Goal: Task Accomplishment & Management: Complete application form

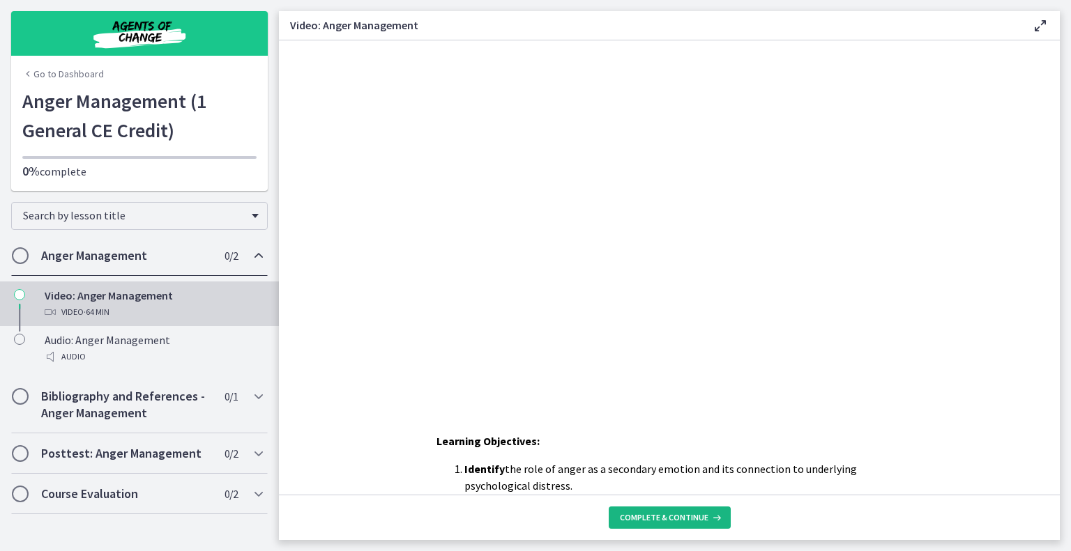
click at [657, 518] on span "Complete & continue" at bounding box center [664, 517] width 89 height 11
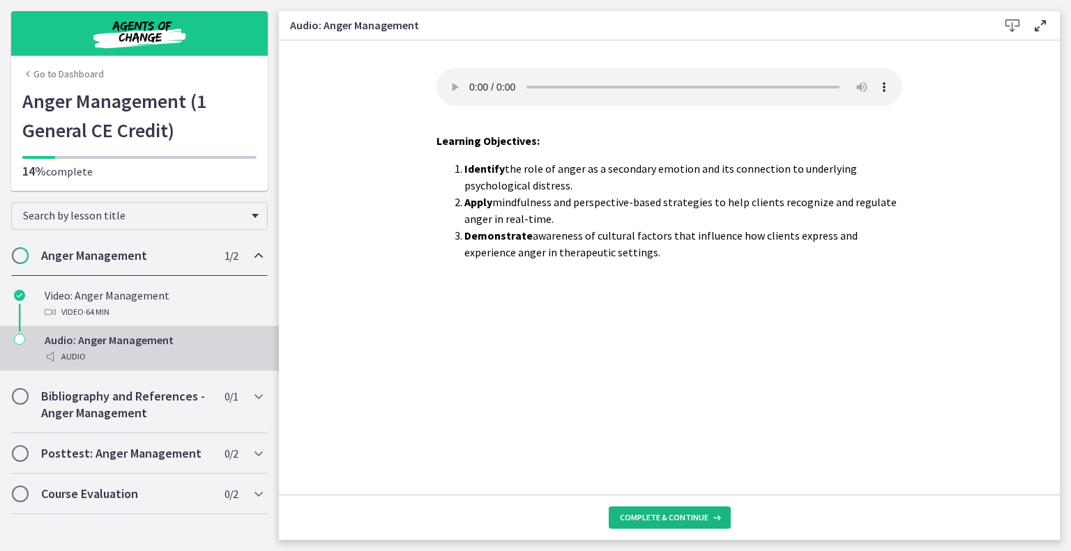
click at [673, 515] on span "Complete & continue" at bounding box center [664, 517] width 89 height 11
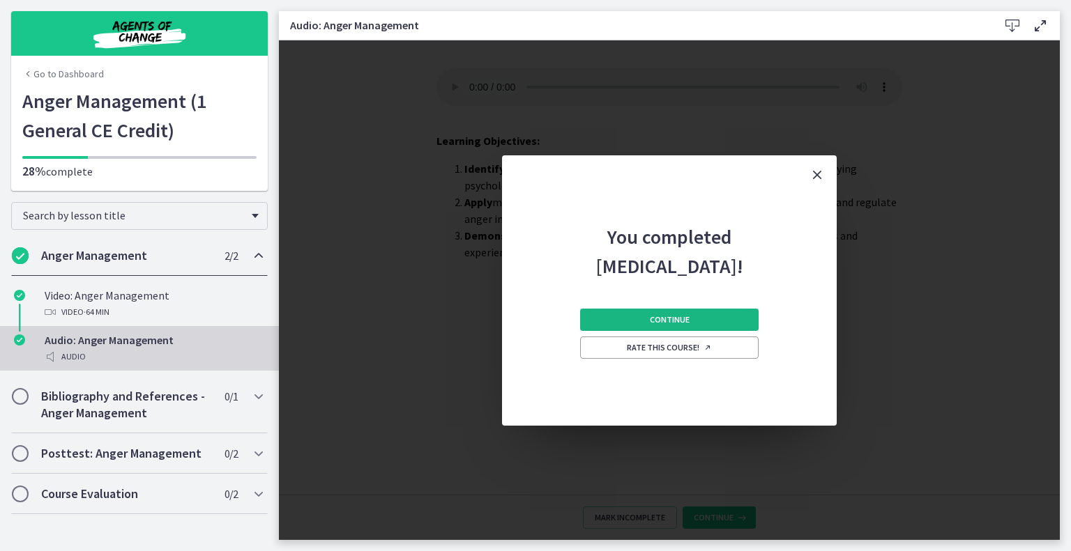
click at [652, 321] on span "Continue" at bounding box center [670, 319] width 40 height 11
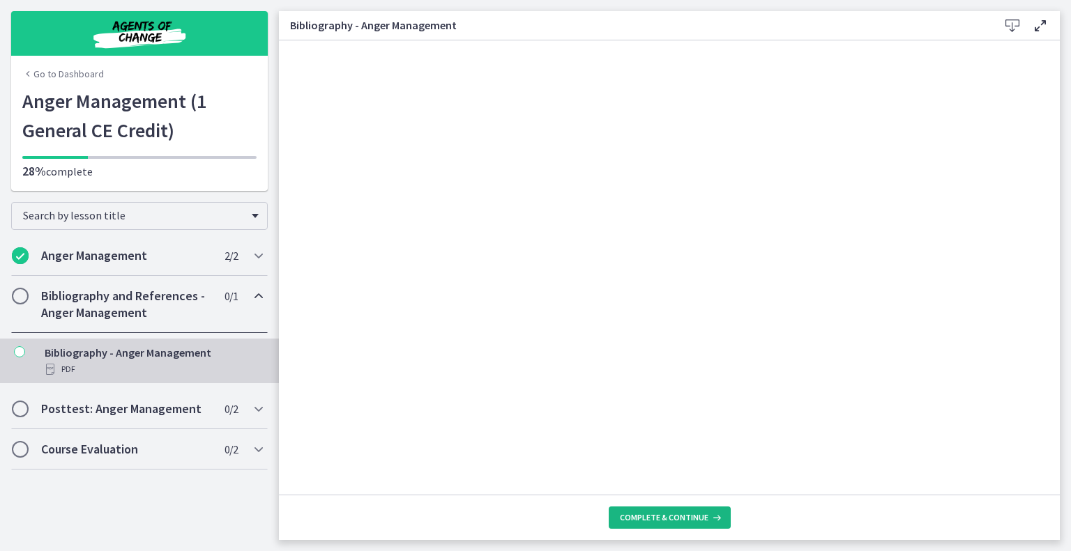
click at [671, 515] on span "Complete & continue" at bounding box center [664, 517] width 89 height 11
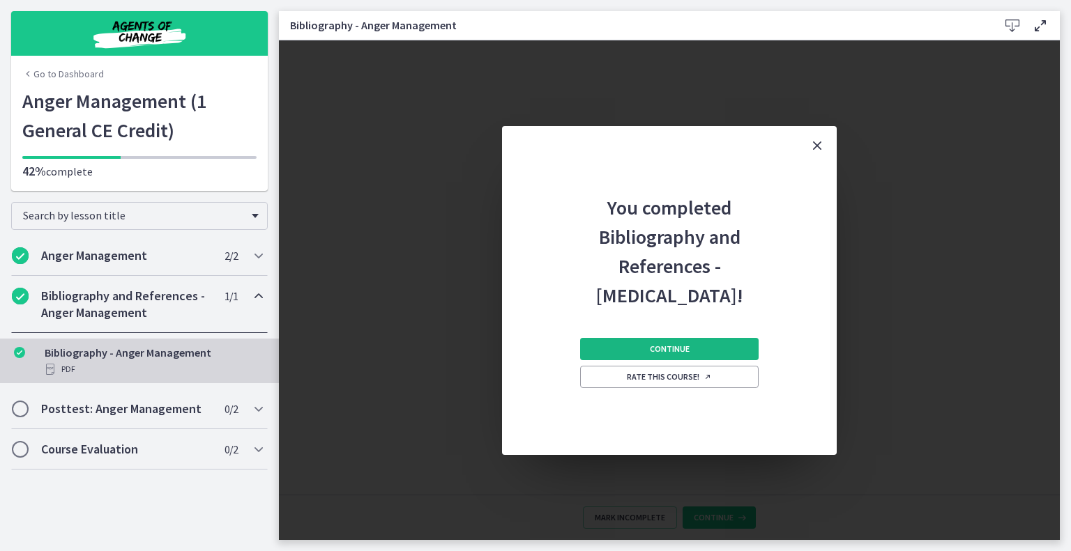
click at [658, 342] on button "Continue" at bounding box center [669, 349] width 178 height 22
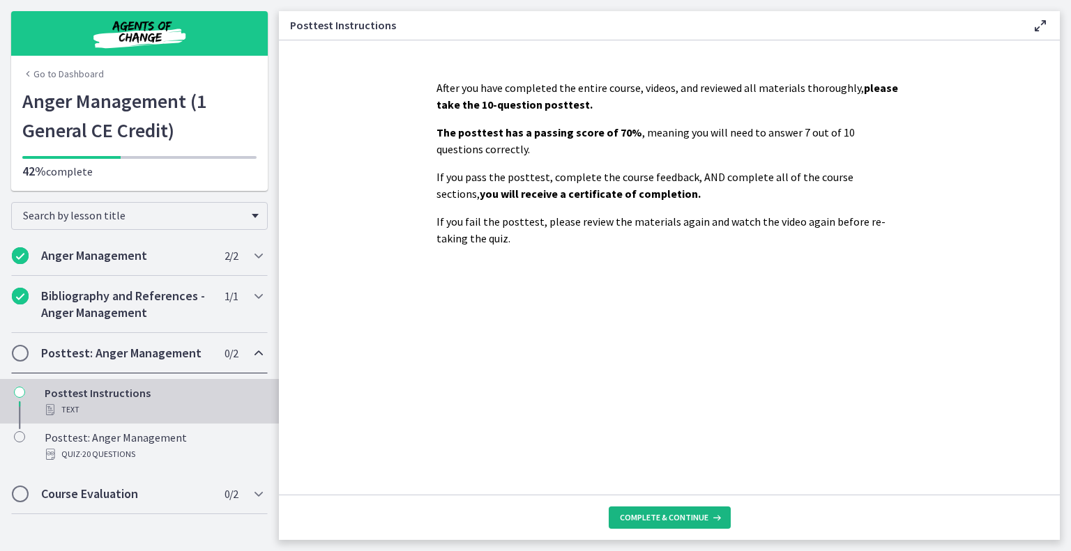
click at [680, 515] on span "Complete & continue" at bounding box center [664, 517] width 89 height 11
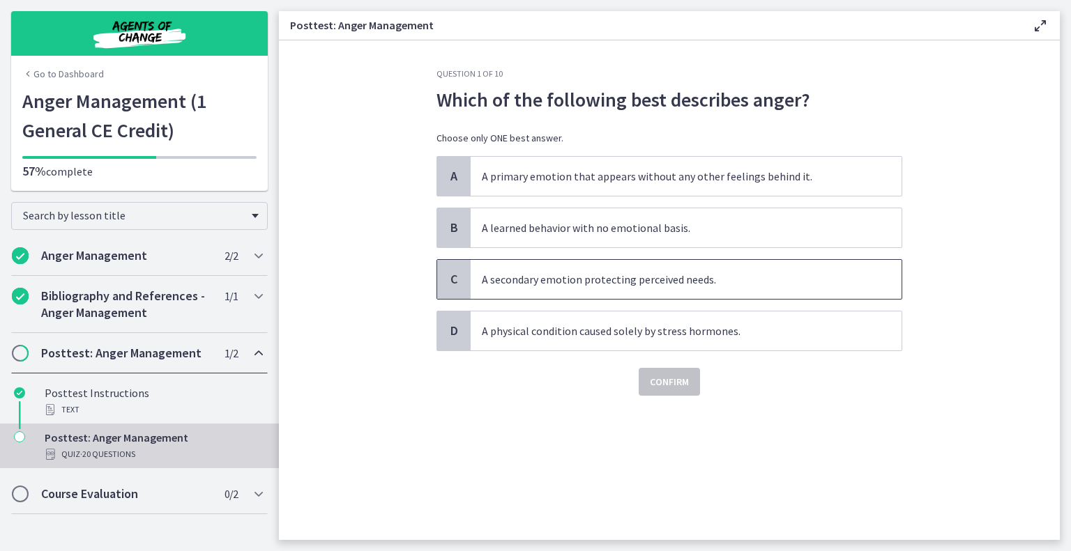
click at [452, 284] on span "C" at bounding box center [453, 279] width 17 height 17
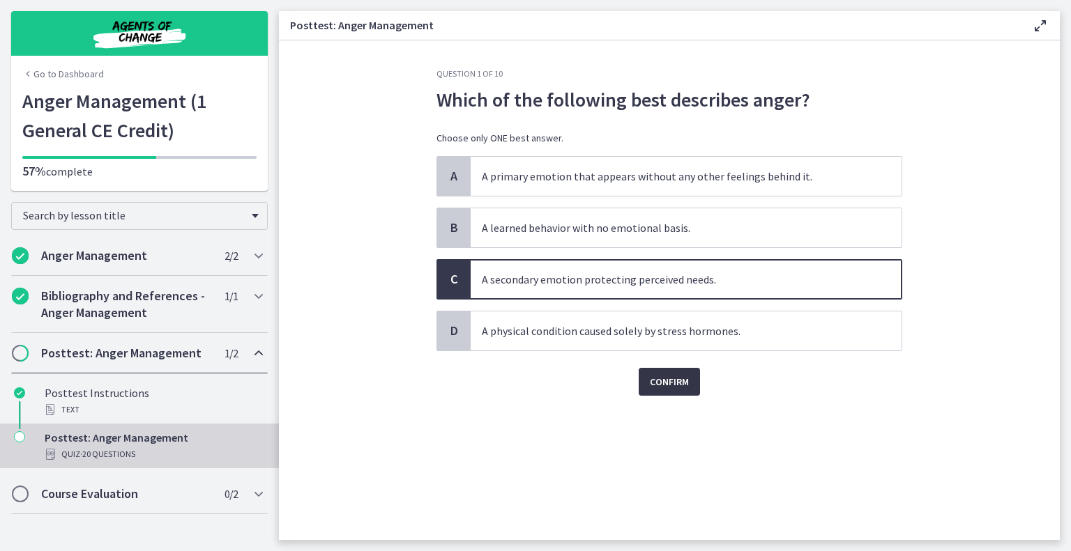
click at [654, 385] on span "Confirm" at bounding box center [669, 382] width 39 height 17
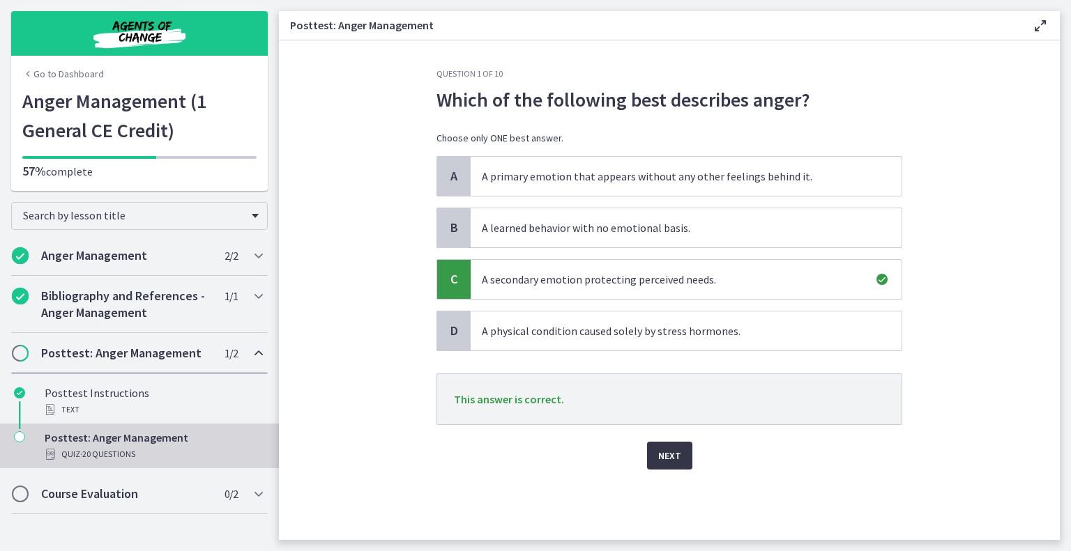
click at [683, 448] on button "Next" at bounding box center [669, 456] width 45 height 28
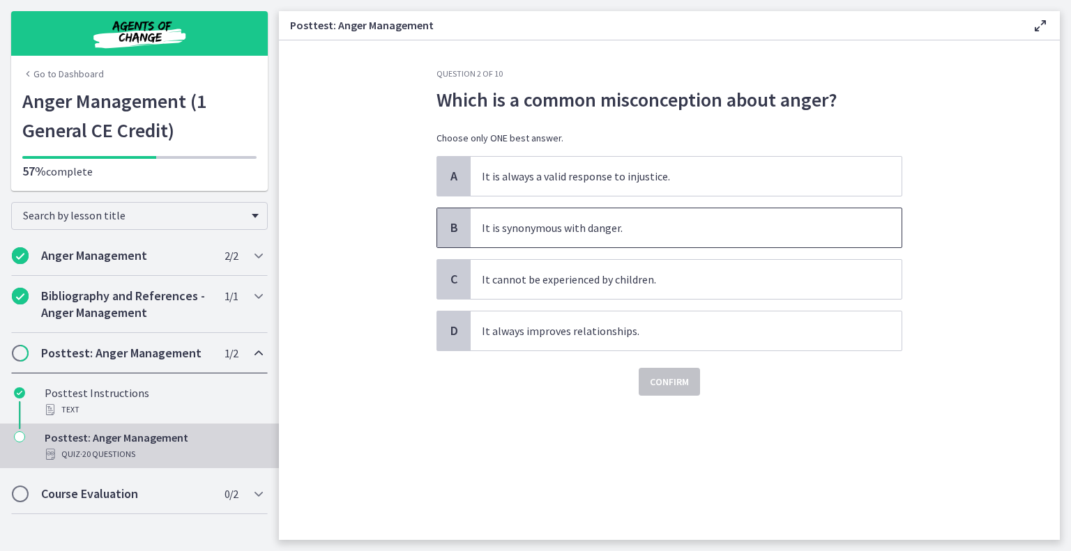
click at [452, 227] on span "B" at bounding box center [453, 228] width 17 height 17
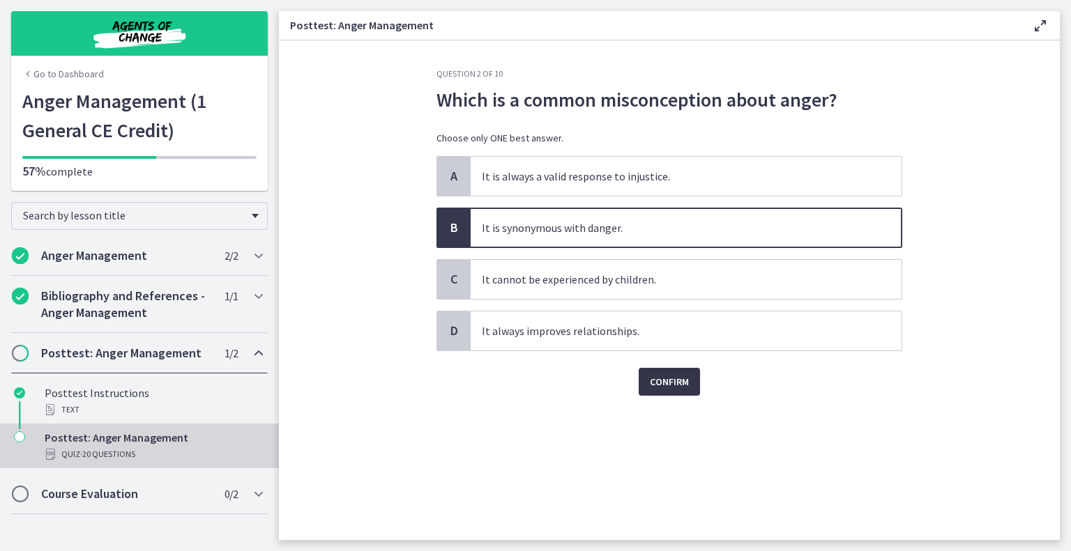
click at [669, 382] on span "Confirm" at bounding box center [669, 382] width 39 height 17
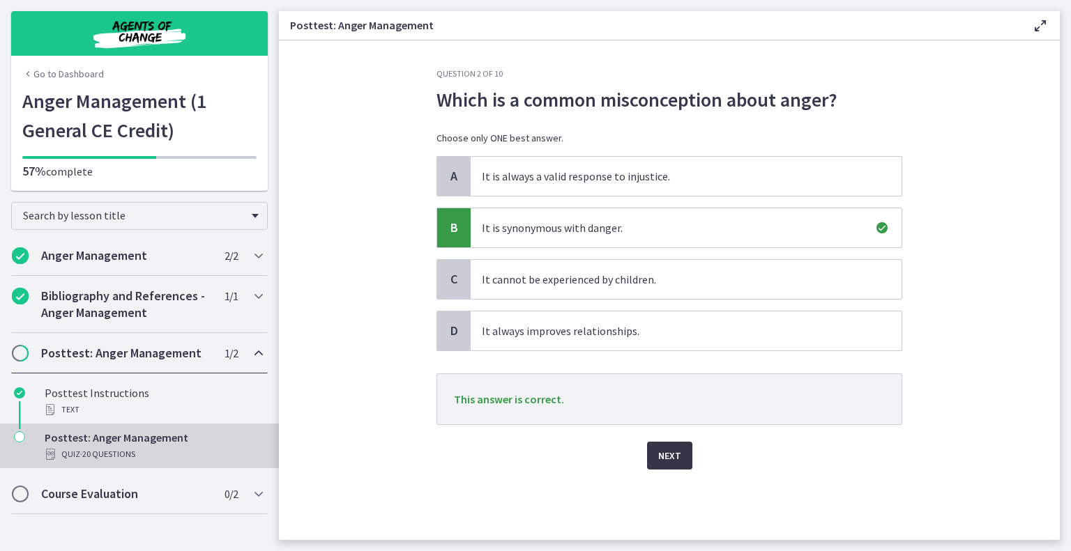
click at [667, 449] on span "Next" at bounding box center [669, 456] width 23 height 17
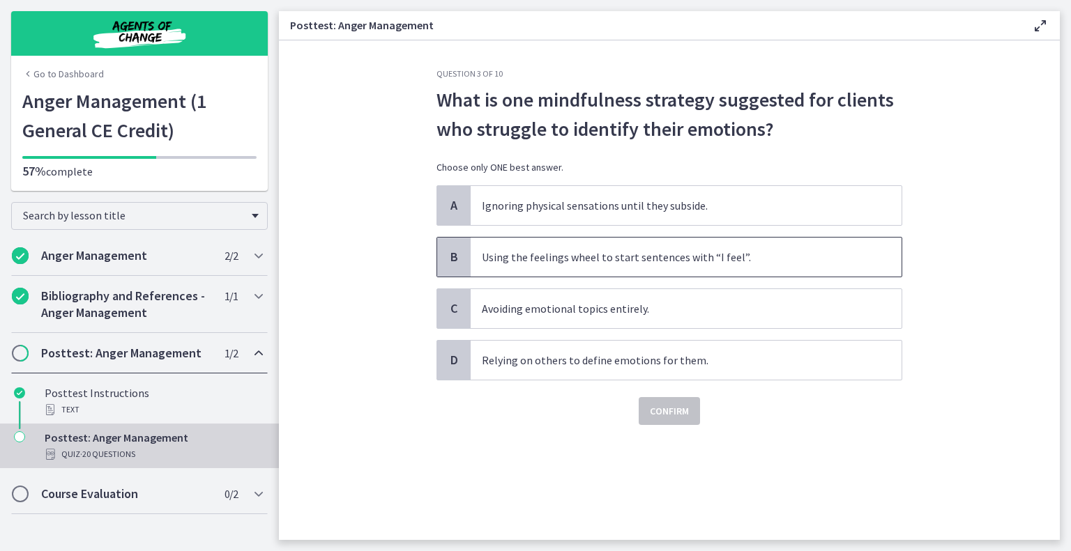
click at [457, 252] on span "B" at bounding box center [453, 257] width 17 height 17
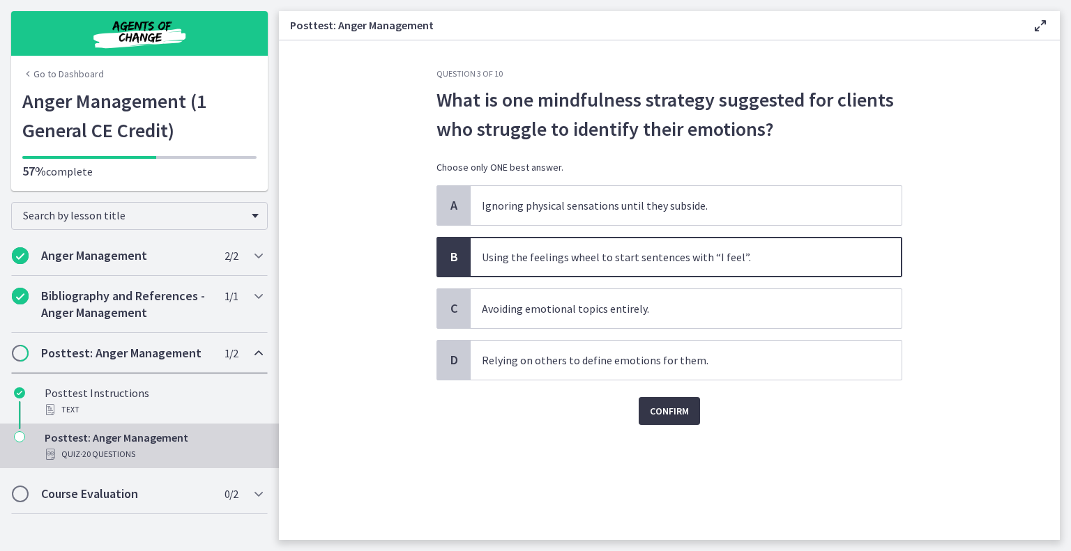
click at [677, 404] on span "Confirm" at bounding box center [669, 411] width 39 height 17
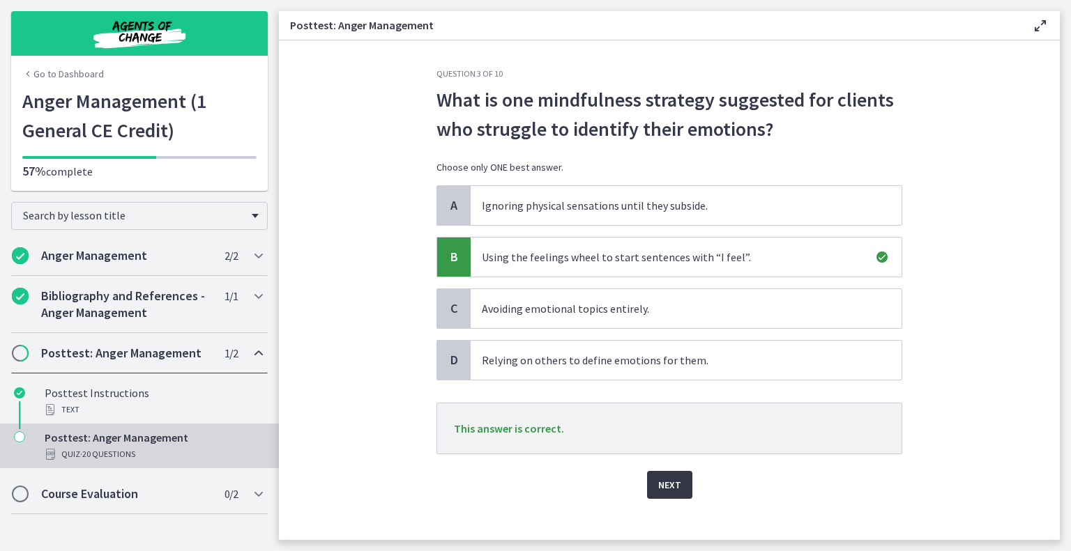
click at [666, 487] on span "Next" at bounding box center [669, 485] width 23 height 17
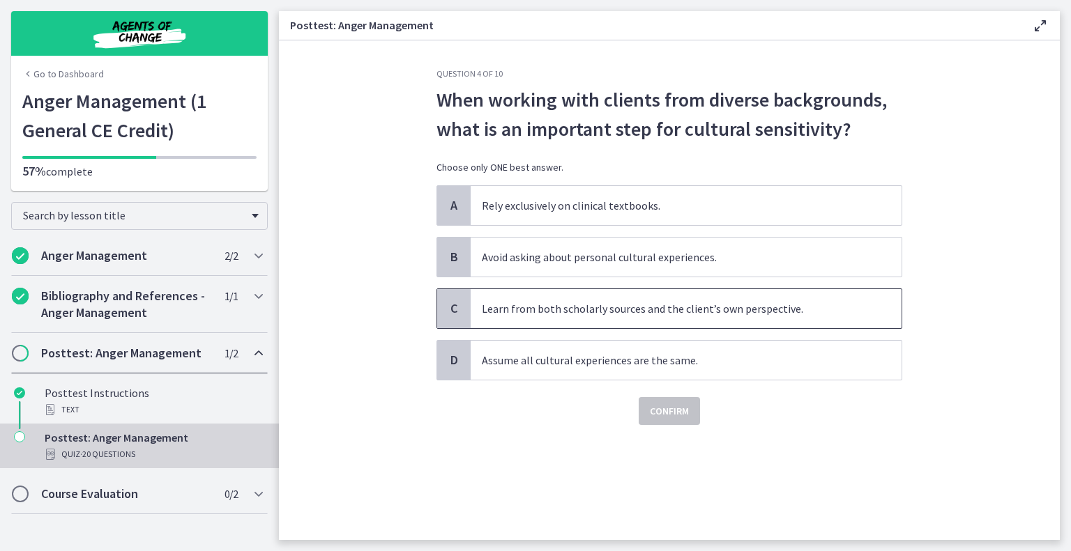
click at [450, 312] on span "C" at bounding box center [453, 308] width 17 height 17
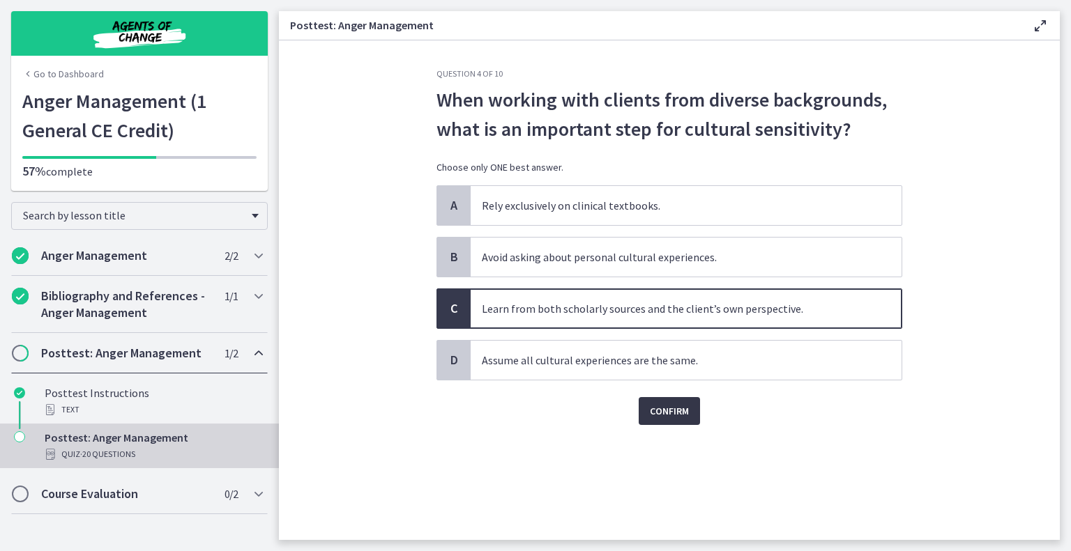
click at [680, 411] on span "Confirm" at bounding box center [669, 411] width 39 height 17
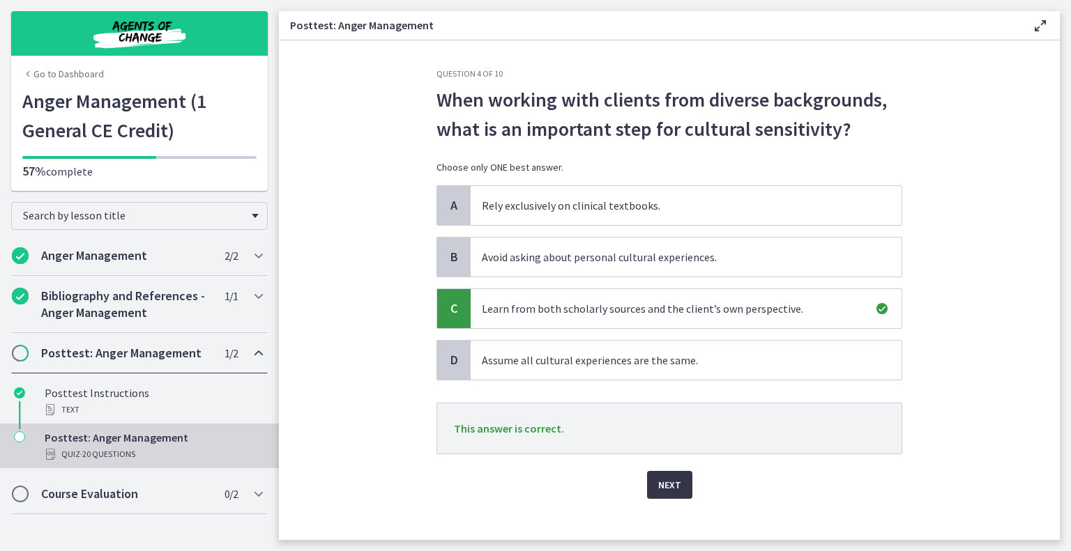
click at [662, 480] on span "Next" at bounding box center [669, 485] width 23 height 17
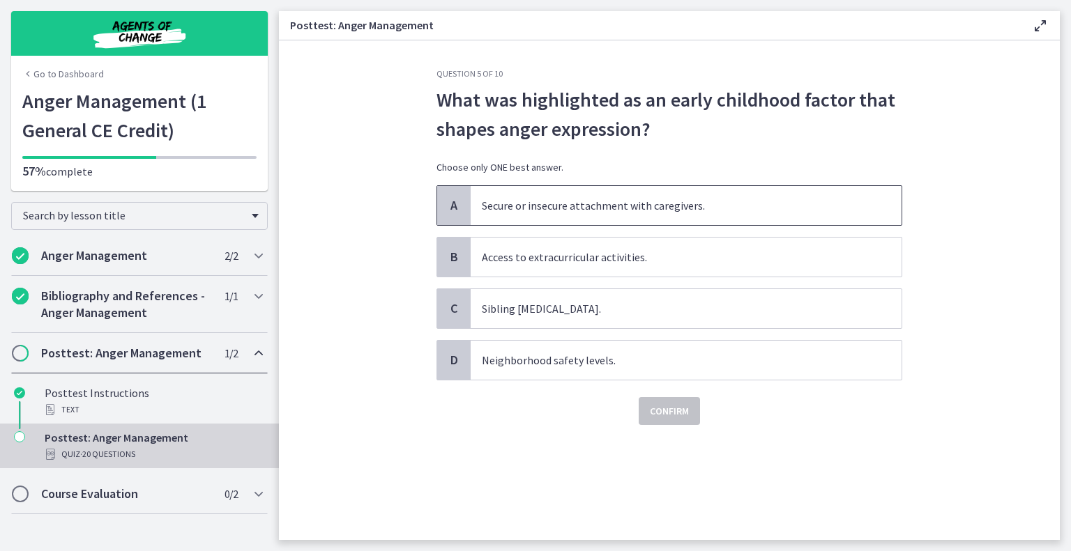
click at [454, 208] on span "A" at bounding box center [453, 205] width 17 height 17
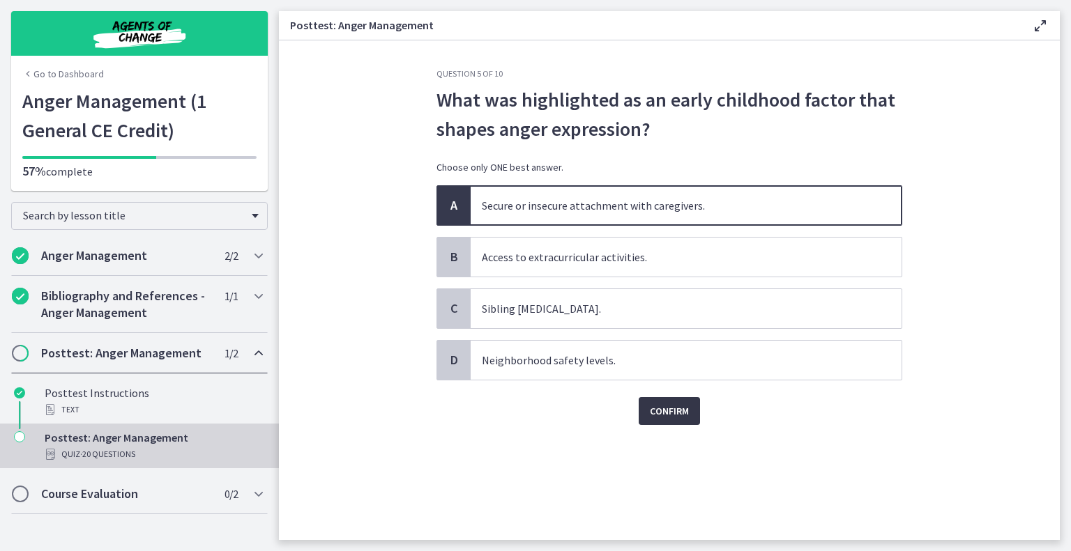
click at [660, 413] on span "Confirm" at bounding box center [669, 411] width 39 height 17
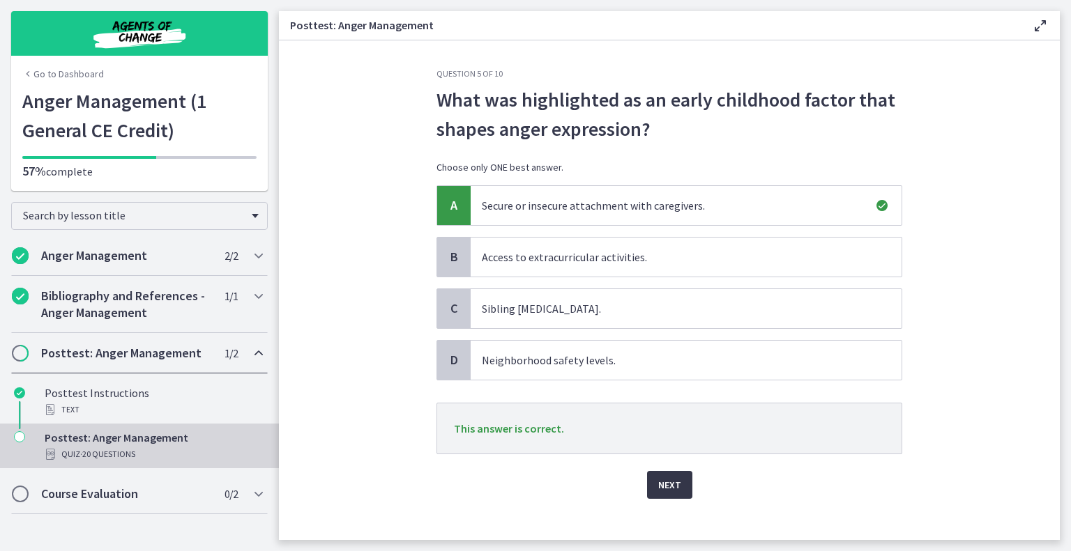
click at [664, 488] on span "Next" at bounding box center [669, 485] width 23 height 17
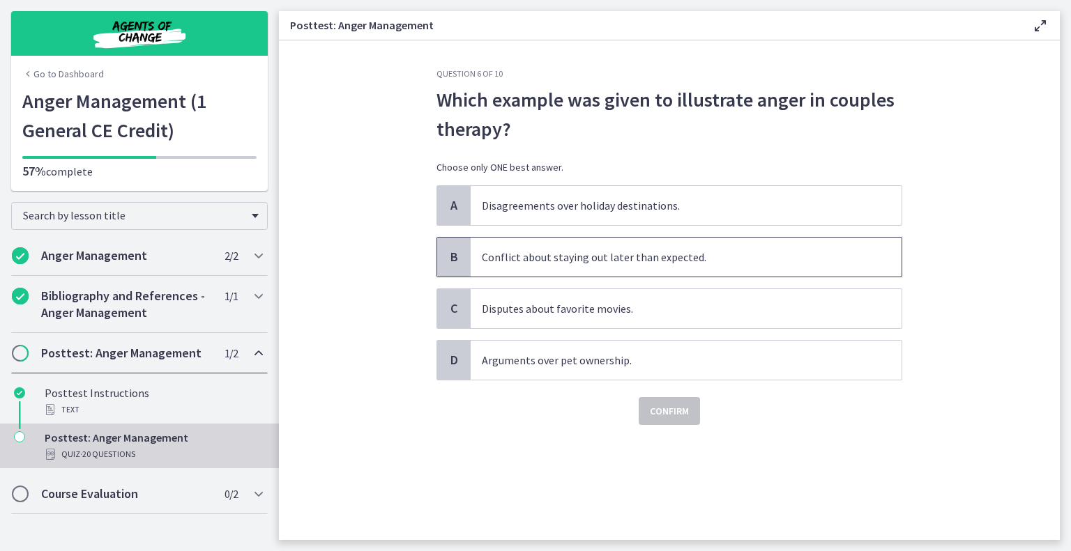
click at [451, 254] on span "B" at bounding box center [453, 257] width 17 height 17
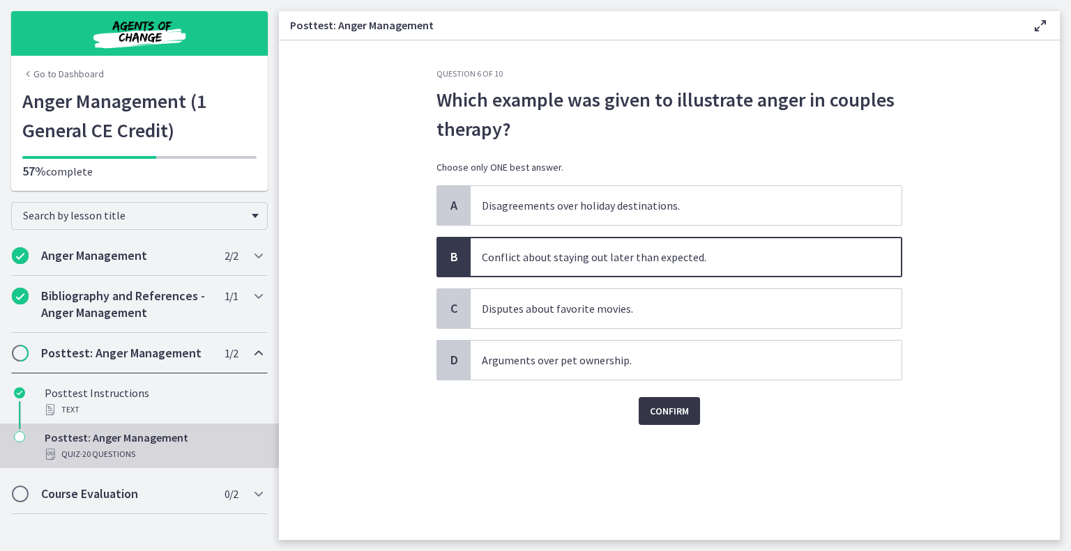
click at [655, 407] on span "Confirm" at bounding box center [669, 411] width 39 height 17
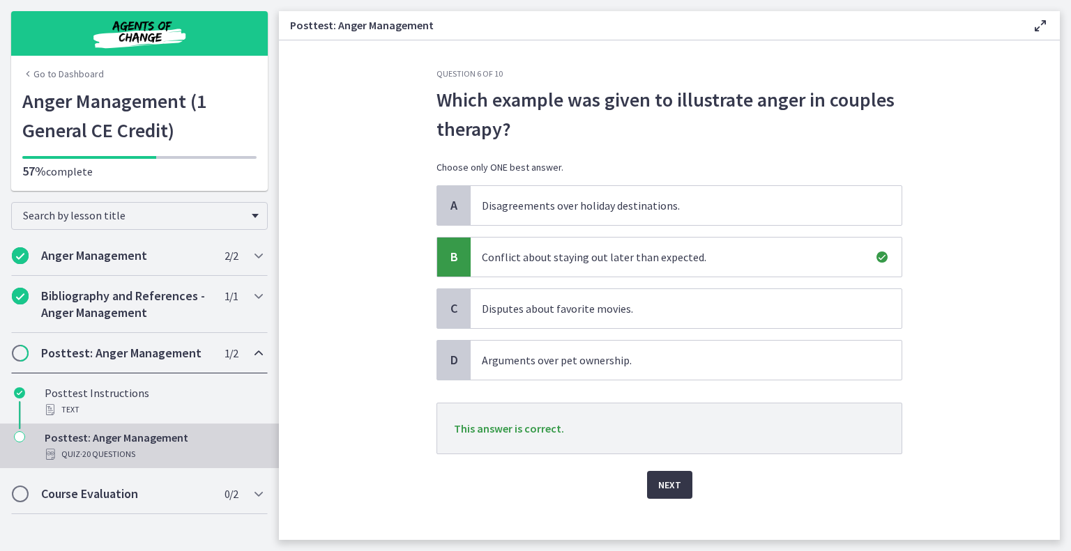
click at [669, 485] on span "Next" at bounding box center [669, 485] width 23 height 17
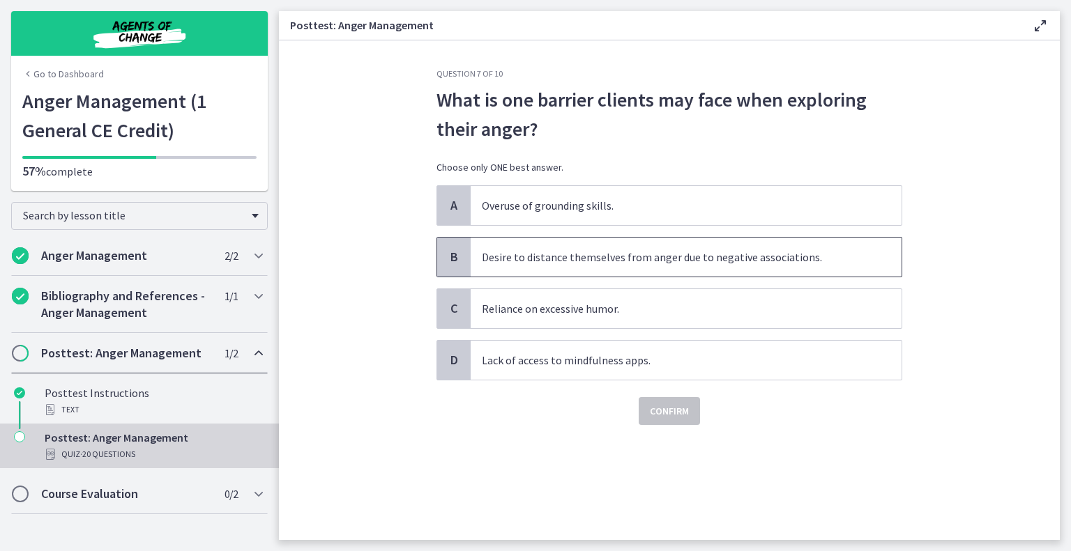
click at [462, 261] on span "B" at bounding box center [453, 257] width 17 height 17
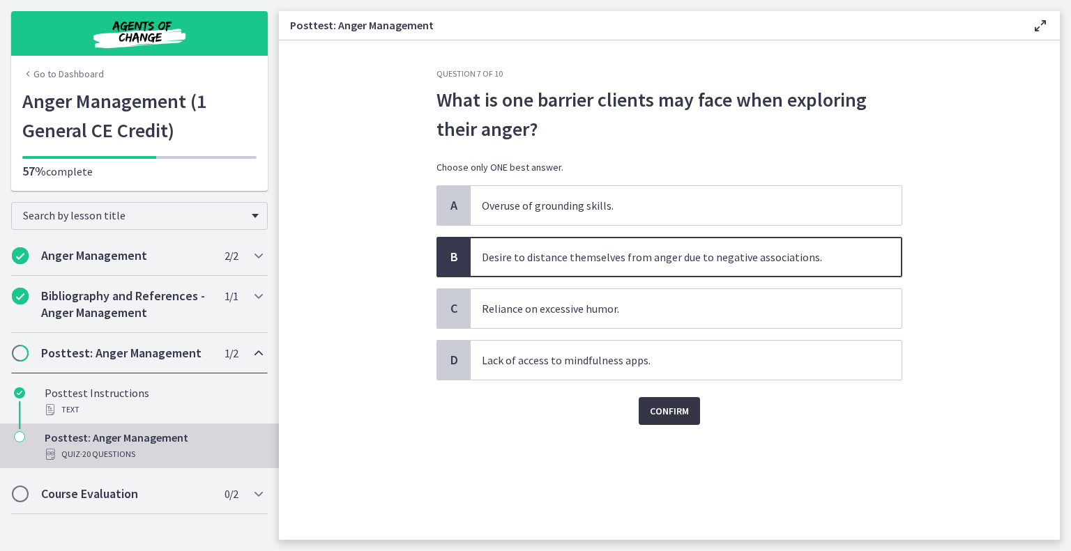
click at [675, 411] on span "Confirm" at bounding box center [669, 411] width 39 height 17
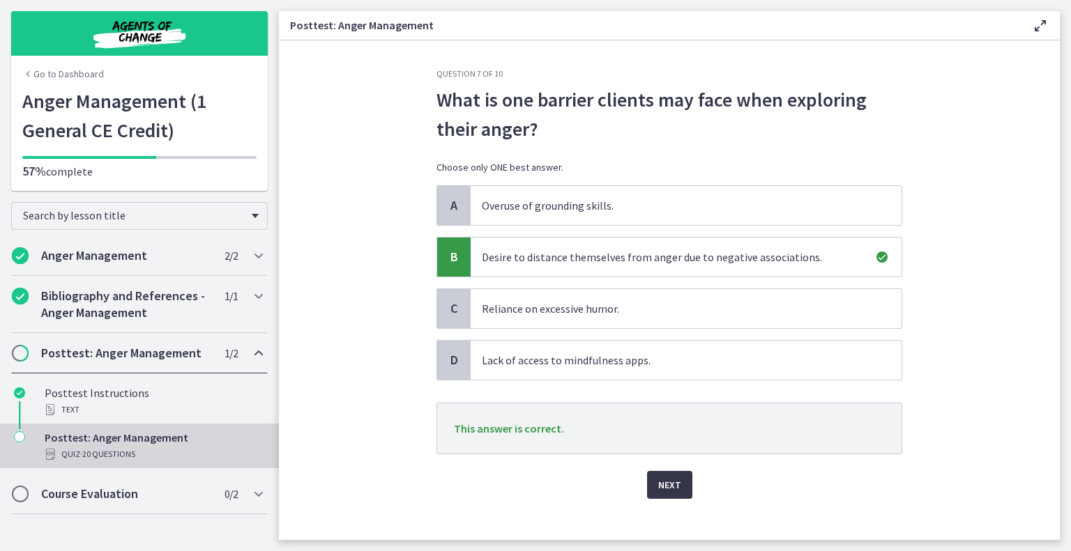
click at [662, 480] on span "Next" at bounding box center [669, 485] width 23 height 17
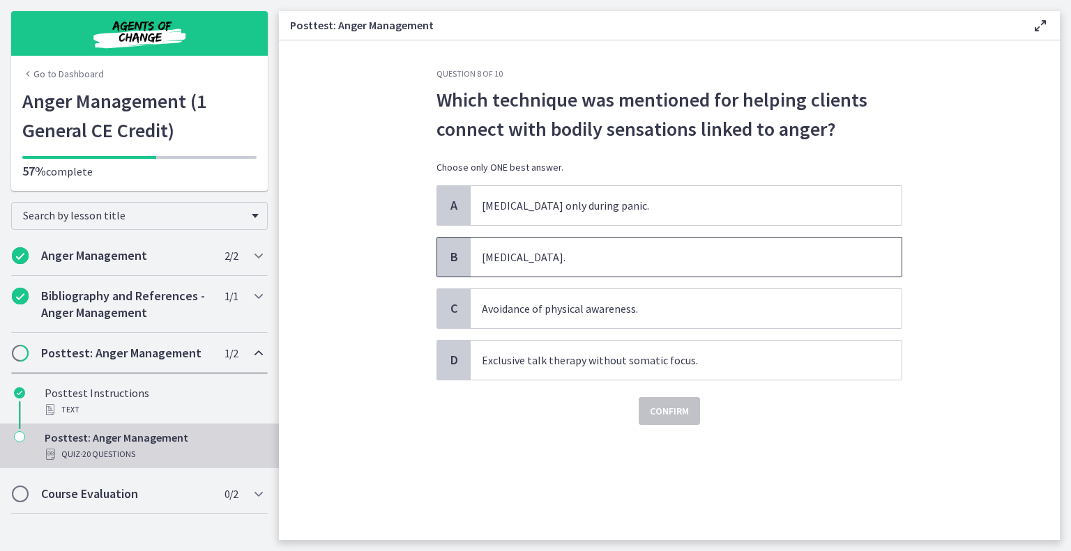
click at [455, 262] on span "B" at bounding box center [453, 257] width 17 height 17
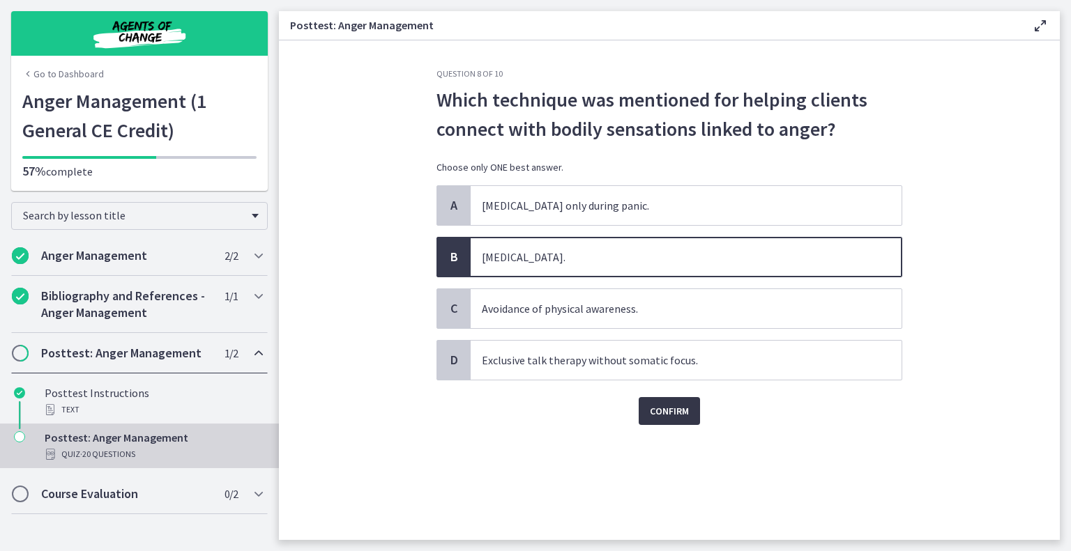
click at [666, 411] on span "Confirm" at bounding box center [669, 411] width 39 height 17
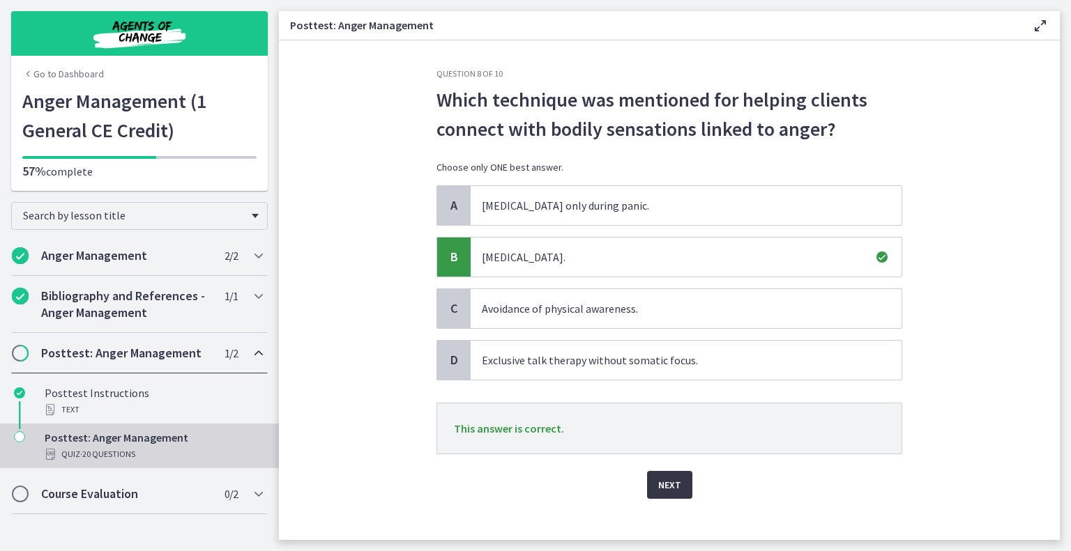
click at [664, 481] on span "Next" at bounding box center [669, 485] width 23 height 17
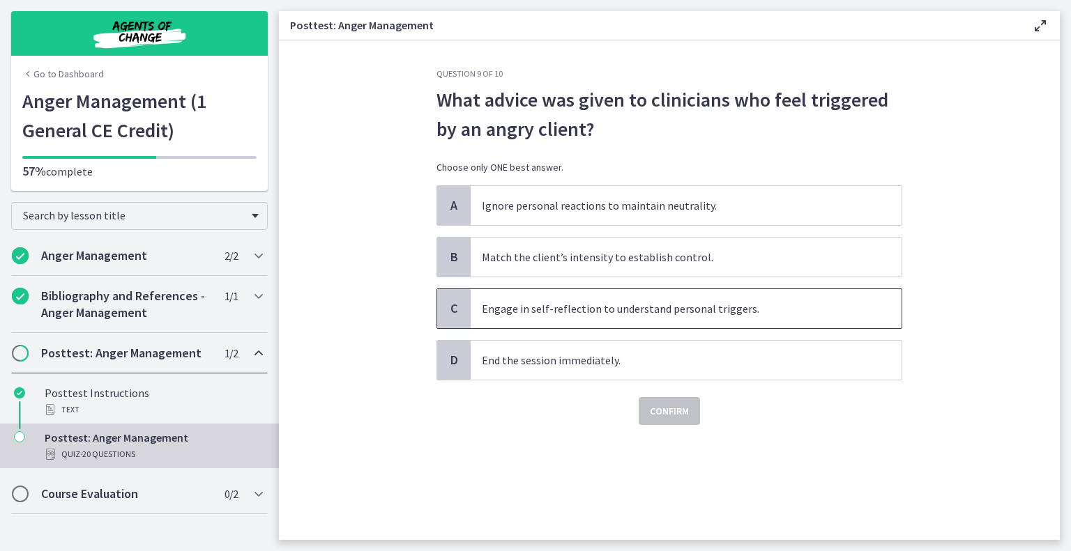
click at [452, 308] on span "C" at bounding box center [453, 308] width 17 height 17
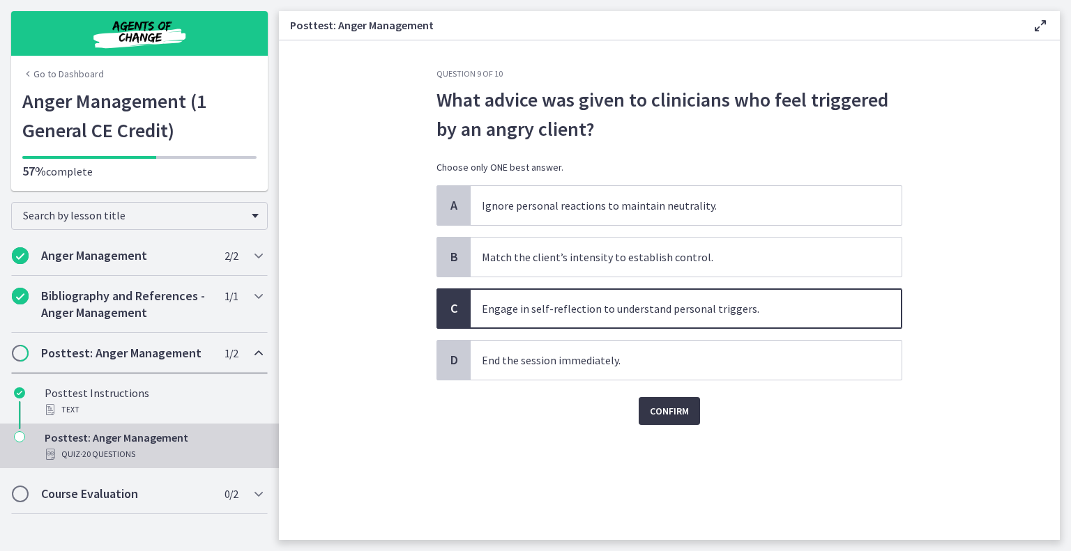
click at [671, 409] on span "Confirm" at bounding box center [669, 411] width 39 height 17
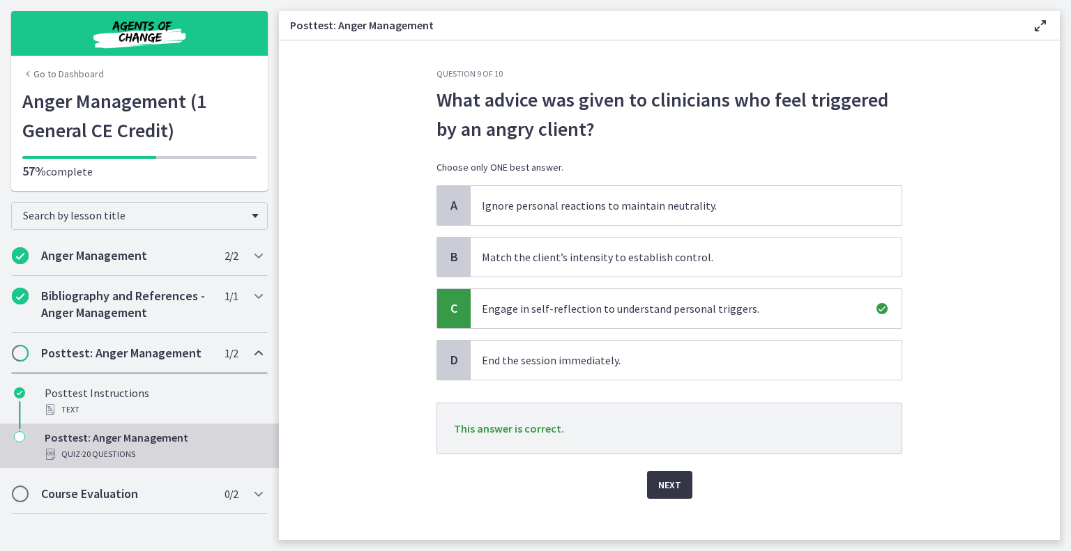
click at [665, 483] on span "Next" at bounding box center [669, 485] width 23 height 17
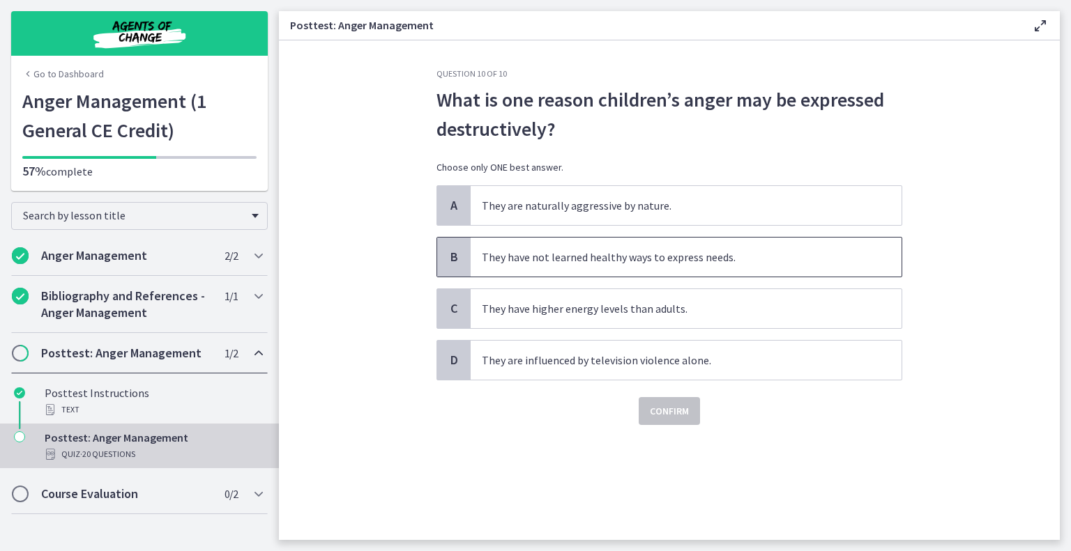
click at [457, 261] on span "B" at bounding box center [453, 257] width 17 height 17
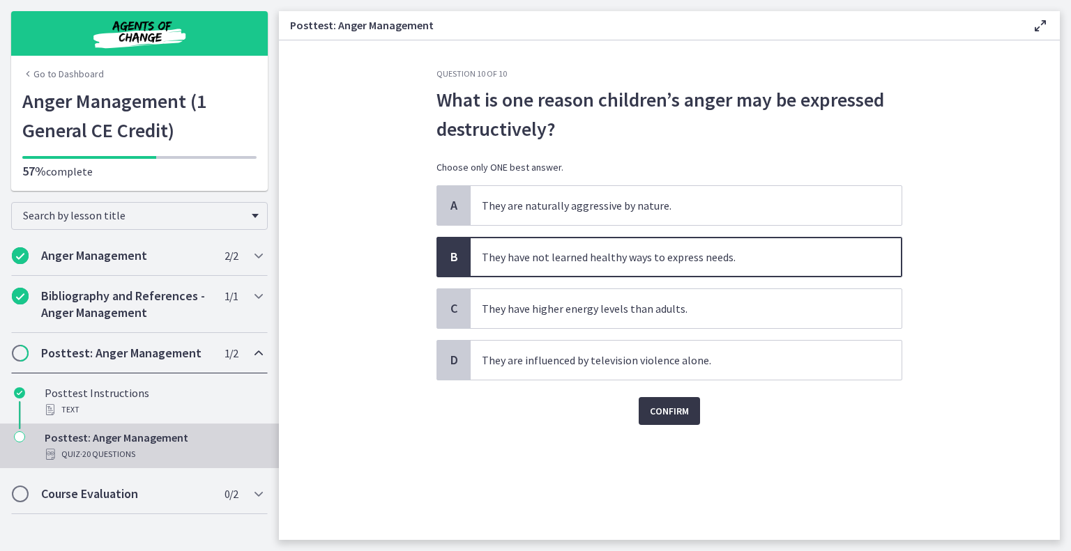
click at [657, 412] on span "Confirm" at bounding box center [669, 411] width 39 height 17
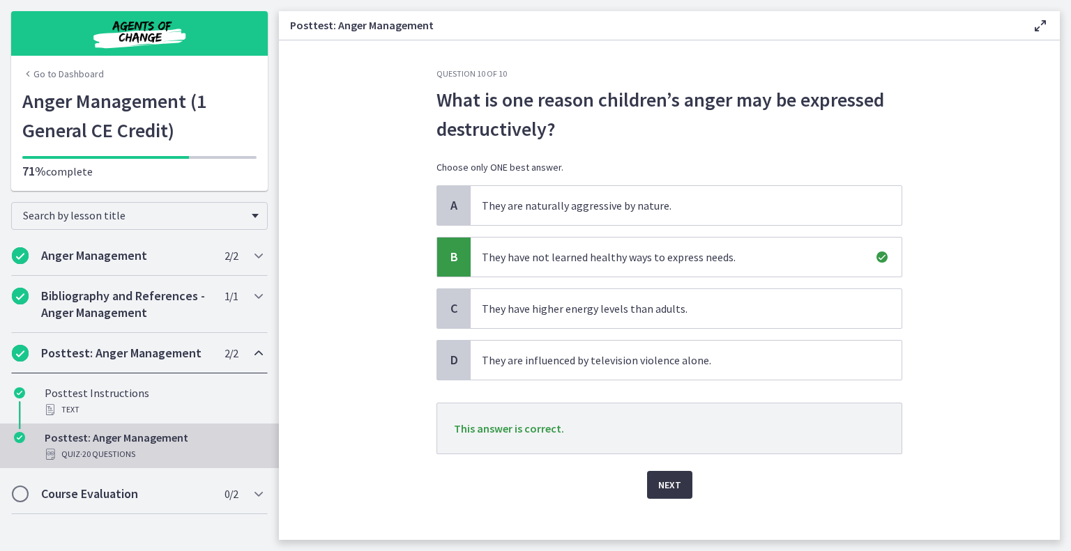
click at [667, 485] on span "Next" at bounding box center [669, 485] width 23 height 17
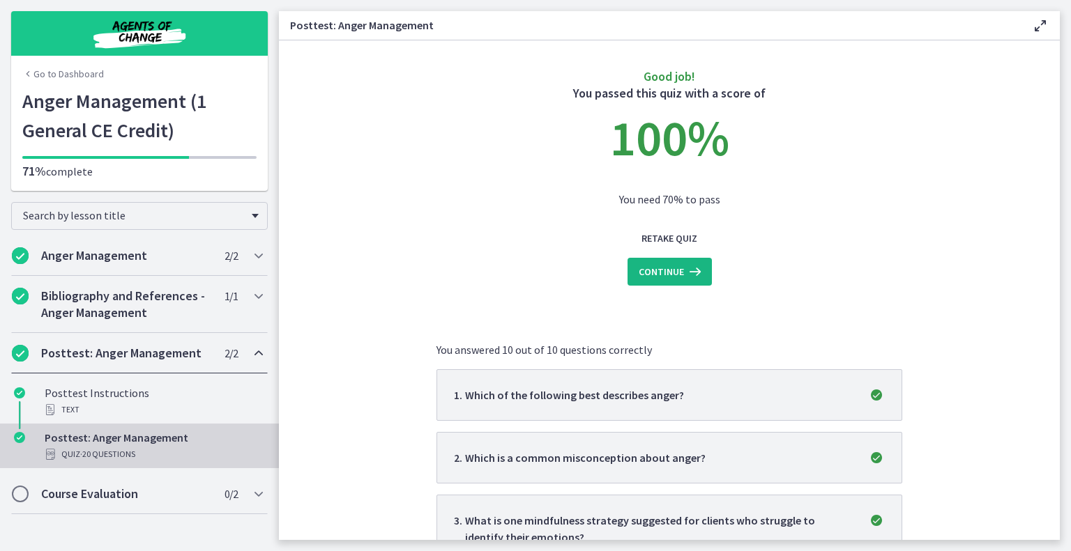
click at [653, 273] on span "Continue" at bounding box center [661, 272] width 45 height 17
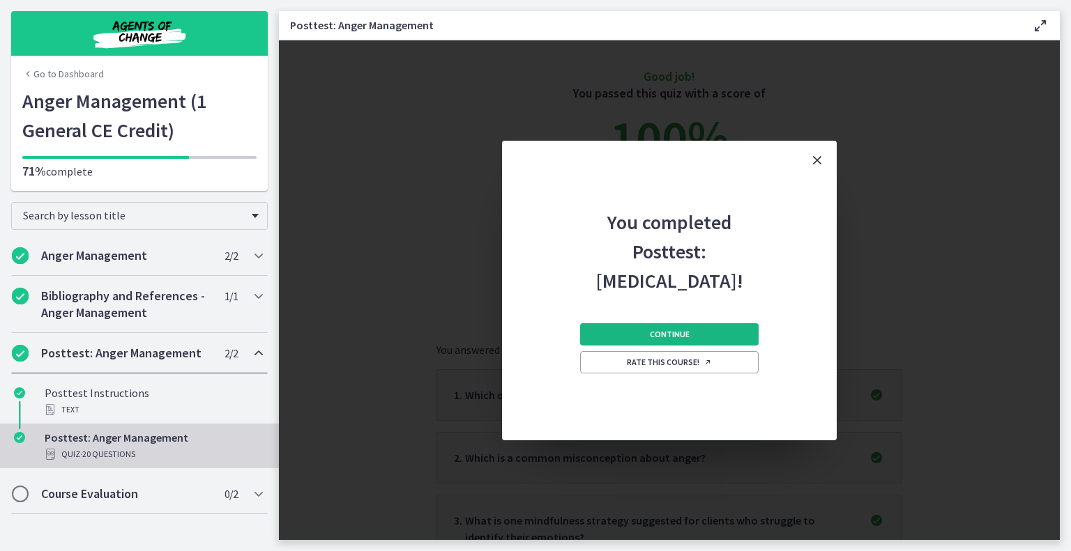
click at [692, 335] on button "Continue" at bounding box center [669, 334] width 178 height 22
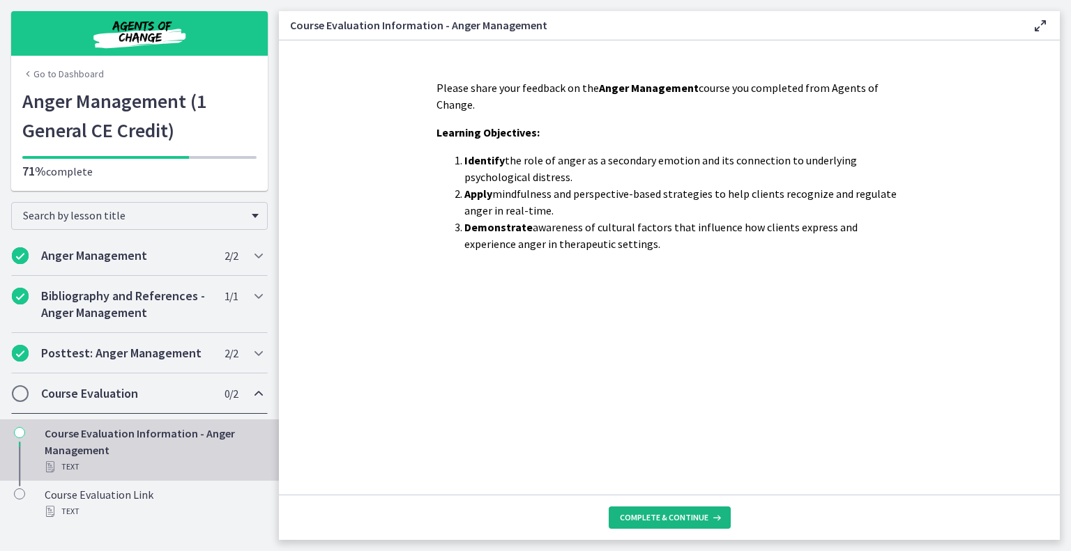
click at [678, 515] on span "Complete & continue" at bounding box center [664, 517] width 89 height 11
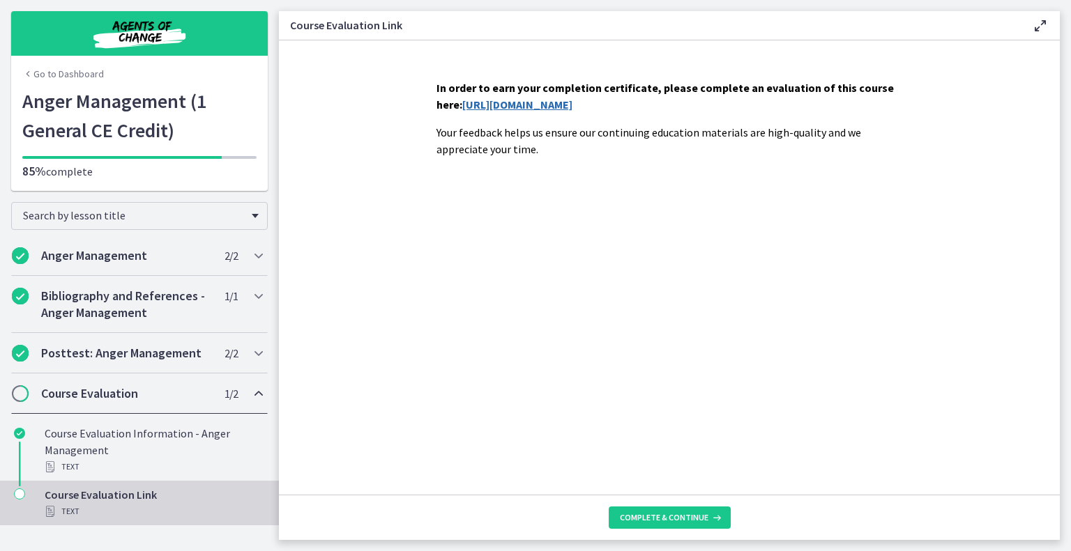
click at [572, 107] on link "https://forms.gle/5hHgNtdpJpjWiQmRA" at bounding box center [517, 105] width 110 height 14
click at [666, 517] on span "Complete & continue" at bounding box center [664, 517] width 89 height 11
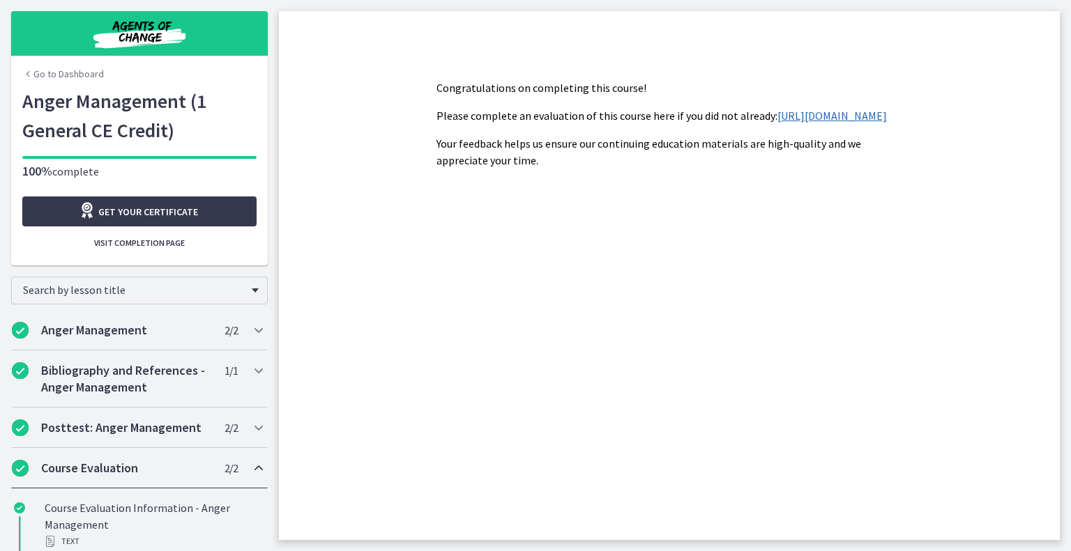
scroll to position [54, 0]
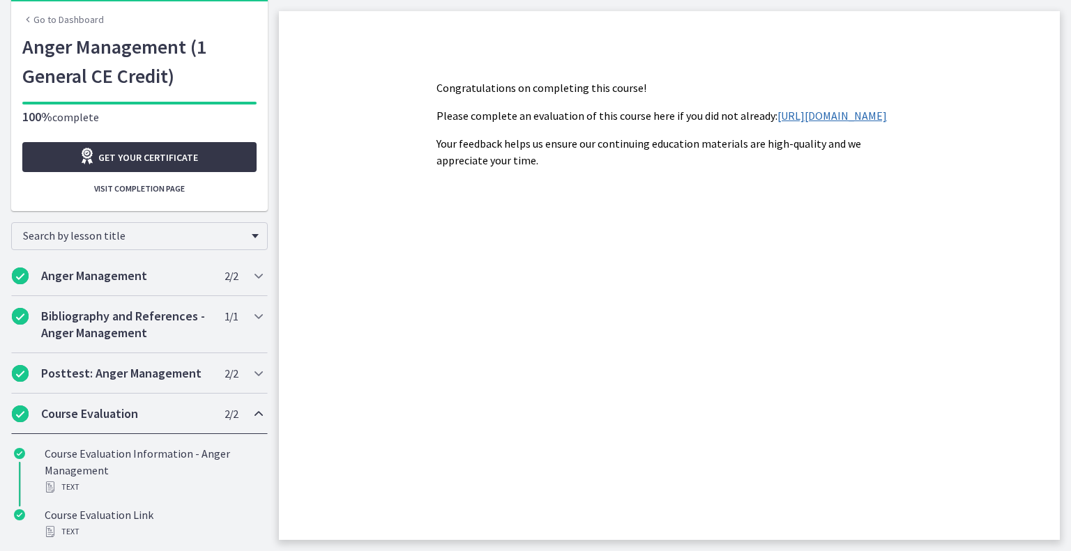
click at [144, 162] on span "Get your certificate" at bounding box center [148, 157] width 100 height 17
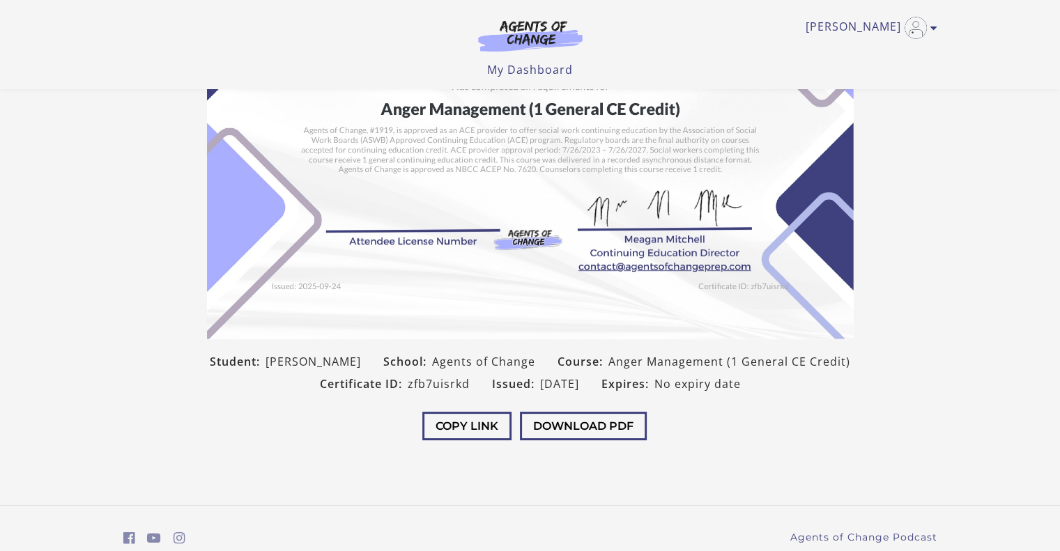
scroll to position [206, 0]
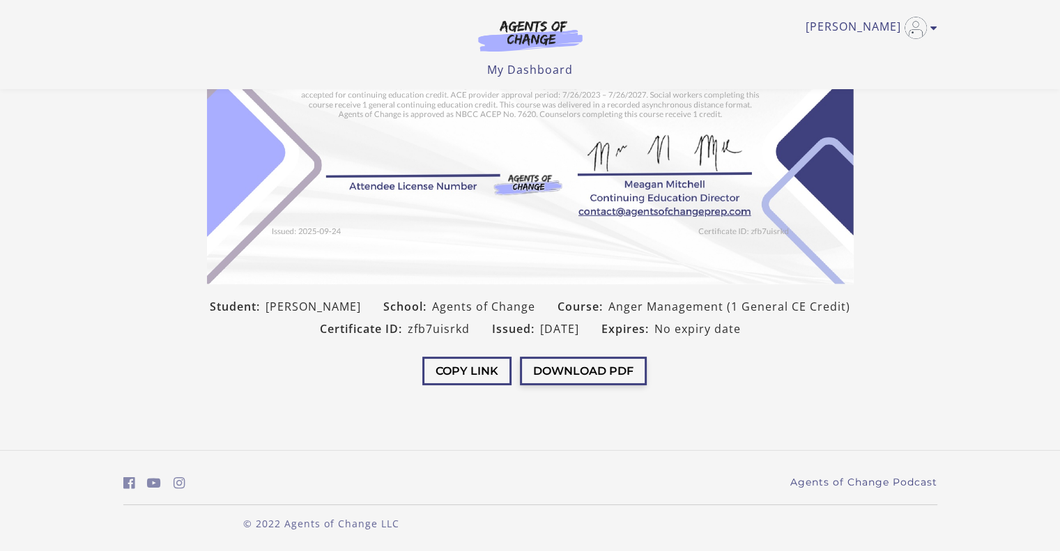
click at [600, 372] on button "Download PDF" at bounding box center [583, 371] width 127 height 29
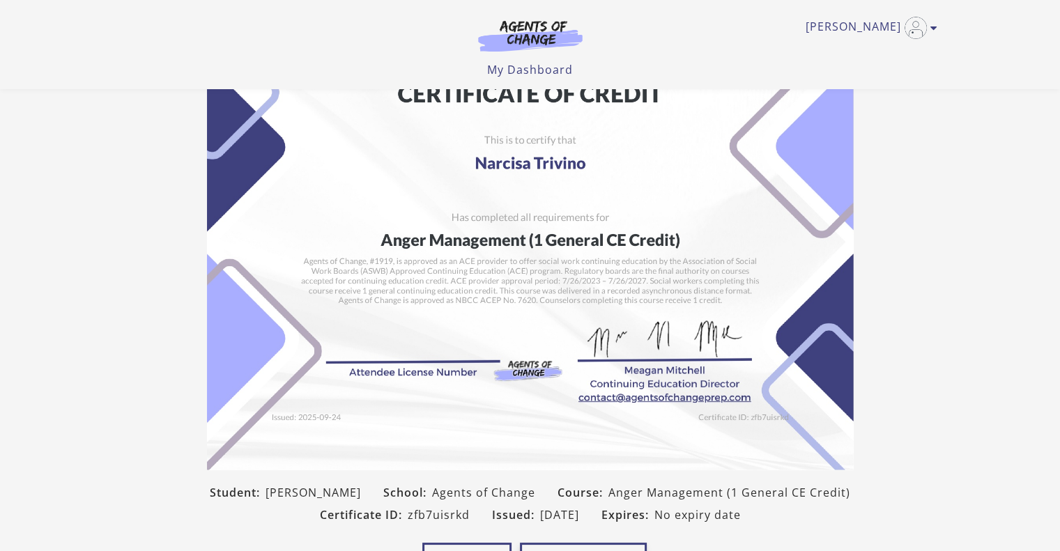
scroll to position [3, 0]
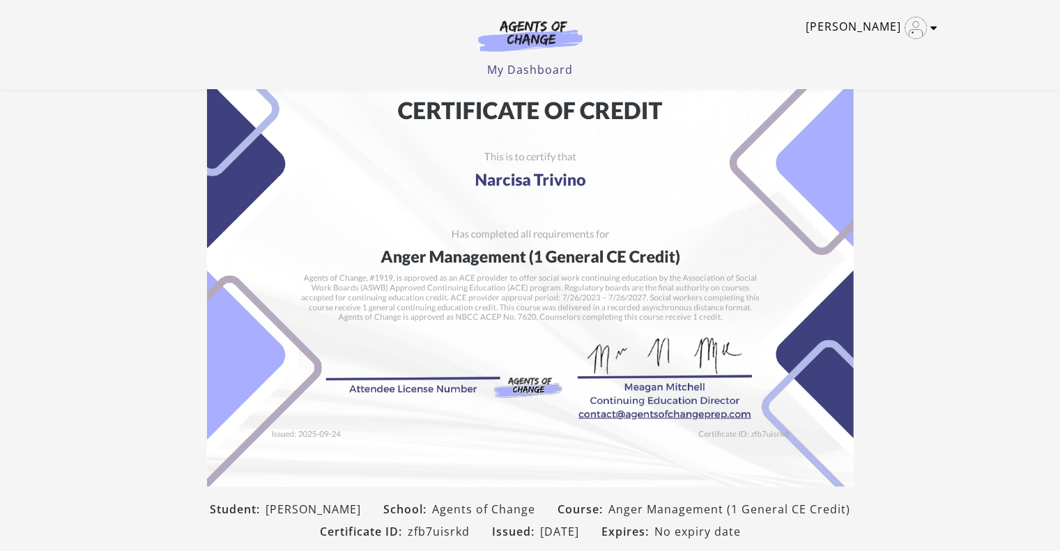
click at [936, 24] on icon "Toggle menu" at bounding box center [934, 27] width 7 height 11
click at [945, 181] on section "Student: [PERSON_NAME] School: Agents of Change Course: Anger Management (1 Gen…" at bounding box center [530, 314] width 1060 height 589
drag, startPoint x: 711, startPoint y: 53, endPoint x: 719, endPoint y: 91, distance: 38.6
click at [711, 55] on div "[PERSON_NAME] My Account Support Sign Out Toggle menu Menu My Dashboard My Acco…" at bounding box center [530, 39] width 814 height 78
click at [932, 259] on section "Student: [PERSON_NAME] School: Agents of Change Course: Anger Management (1 Gen…" at bounding box center [530, 314] width 1060 height 589
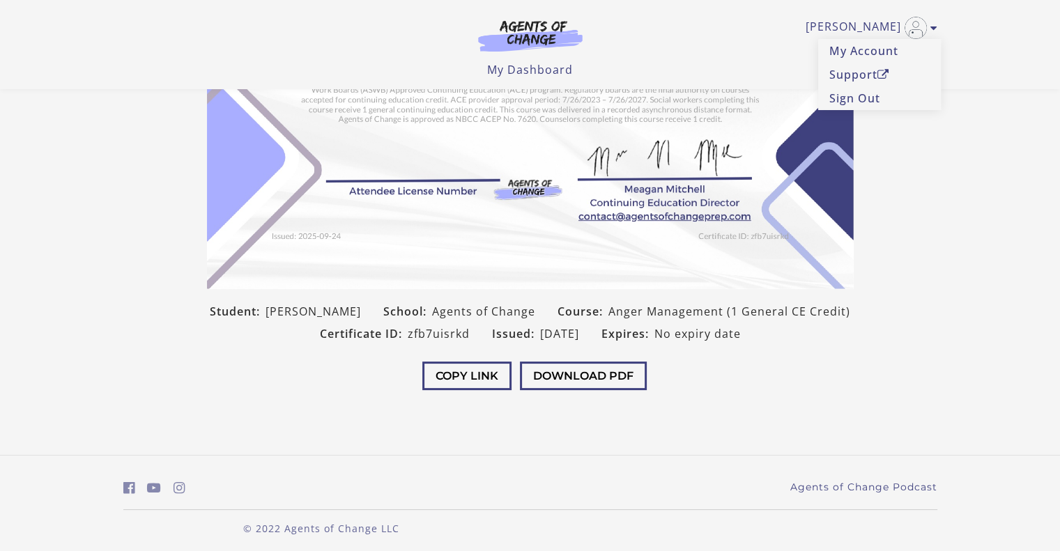
scroll to position [206, 0]
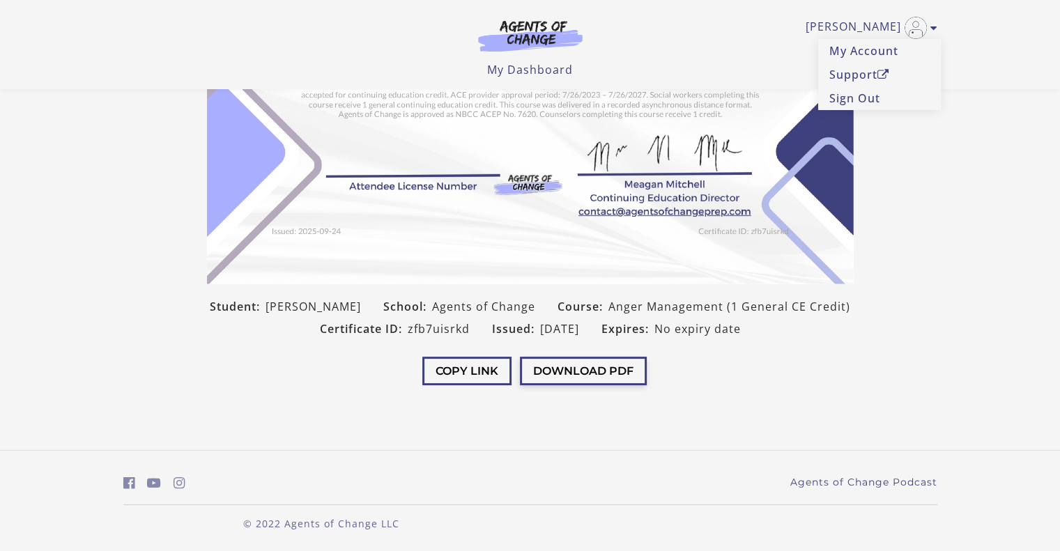
click at [583, 374] on button "Download PDF" at bounding box center [583, 371] width 127 height 29
click at [565, 370] on button "Download PDF" at bounding box center [583, 371] width 127 height 29
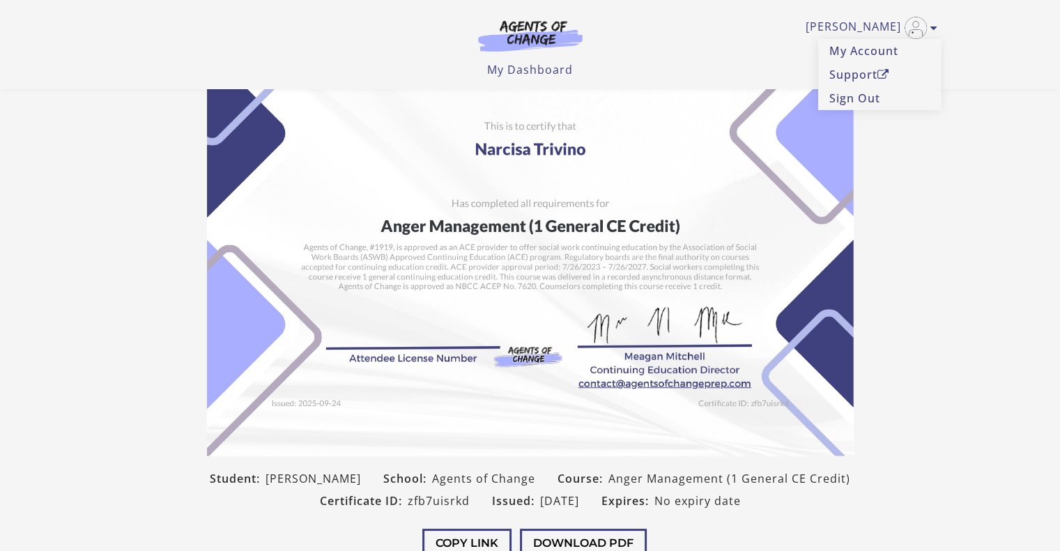
scroll to position [0, 0]
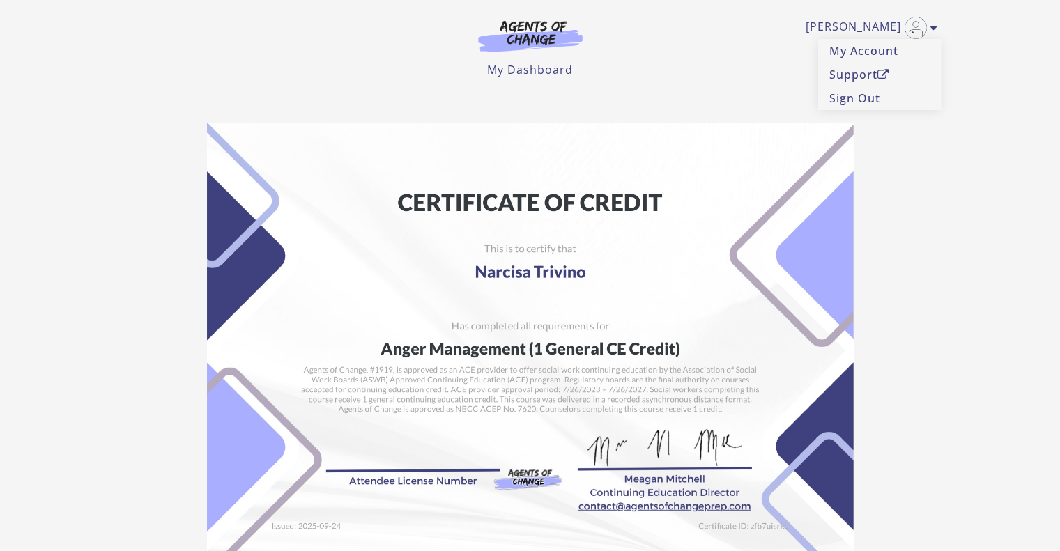
drag, startPoint x: 678, startPoint y: 60, endPoint x: 1027, endPoint y: 248, distance: 396.8
click at [1027, 248] on section "Student: [PERSON_NAME] School: Agents of Change Course: Anger Management (1 Gen…" at bounding box center [530, 406] width 1060 height 589
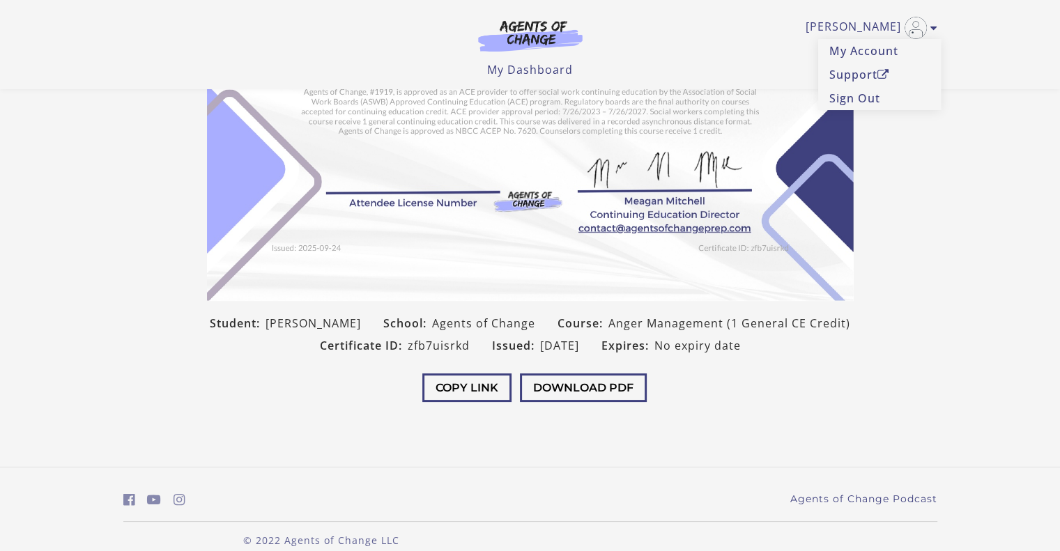
scroll to position [206, 0]
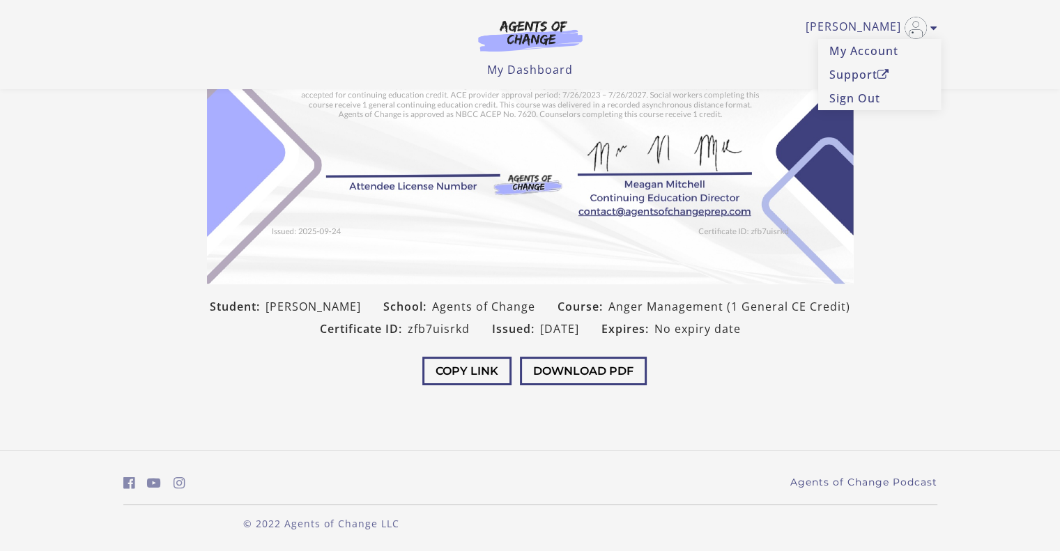
click at [959, 28] on header "[PERSON_NAME] My Account Support Sign Out Toggle menu Menu My Dashboard My Acco…" at bounding box center [530, 44] width 1060 height 89
click at [937, 29] on icon "Toggle menu" at bounding box center [934, 27] width 7 height 11
click at [579, 369] on button "Download PDF" at bounding box center [583, 371] width 127 height 29
